Goal: Task Accomplishment & Management: Use online tool/utility

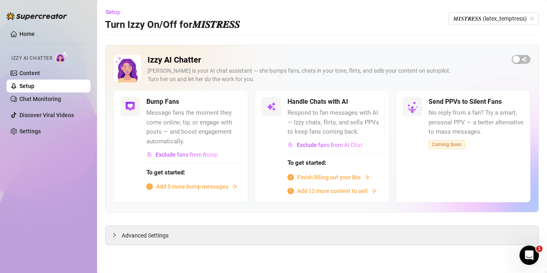
click at [366, 176] on icon "arrow-right" at bounding box center [366, 177] width 5 height 4
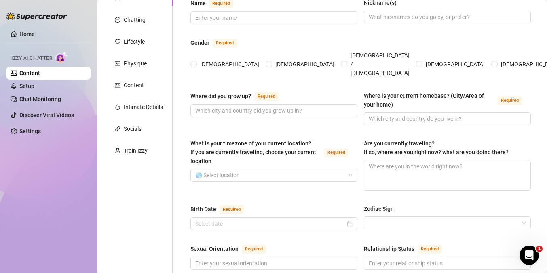
scroll to position [11, 0]
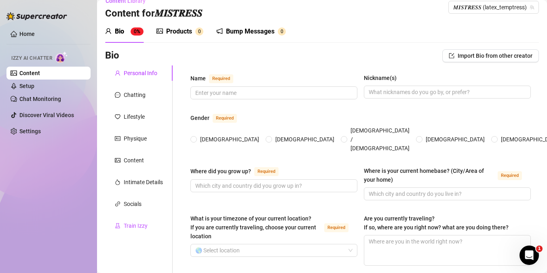
click at [142, 225] on div "Train Izzy" at bounding box center [136, 225] width 24 height 9
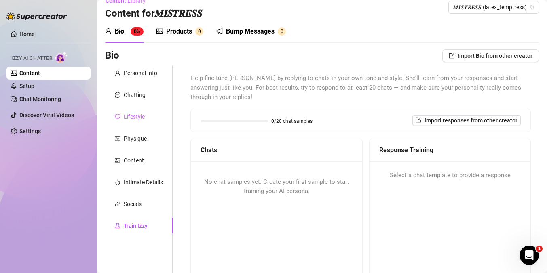
click at [134, 122] on div "Lifestyle" at bounding box center [138, 116] width 67 height 15
